Goal: Check status

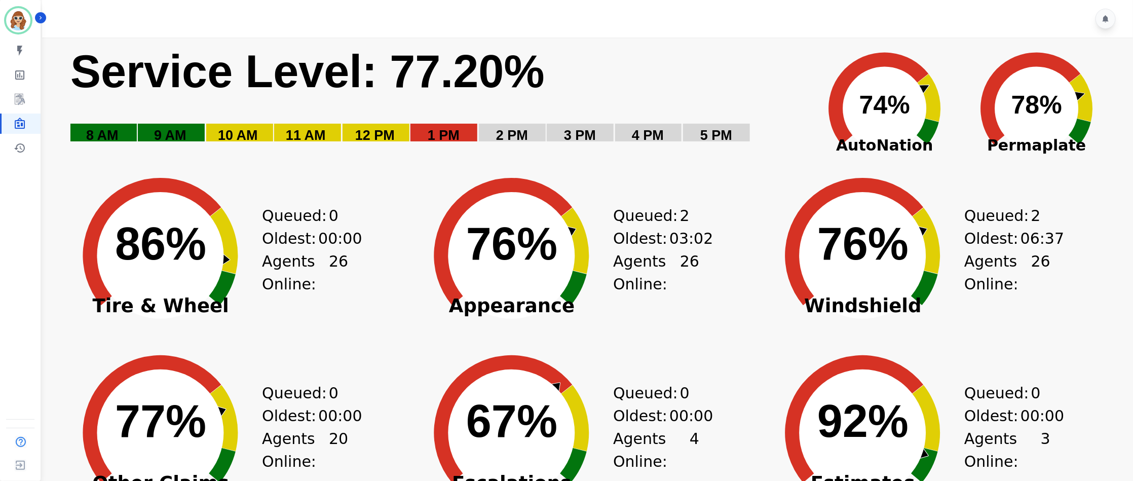
click at [1066, 257] on div "Created with Highcharts 10.3.3 76% ​ 76% Windshield Queued: 2 Oldest: 06:37 Age…" at bounding box center [937, 247] width 351 height 177
